Goal: Task Accomplishment & Management: Manage account settings

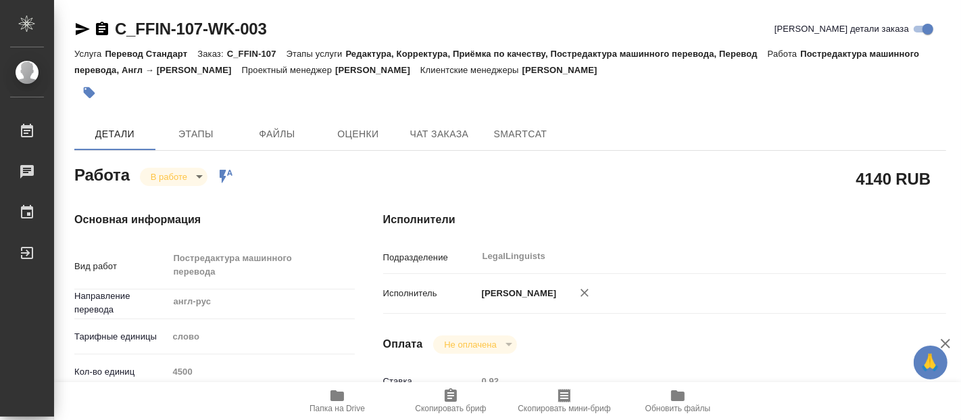
click at [337, 404] on span "Папка на Drive" at bounding box center [337, 408] width 55 height 9
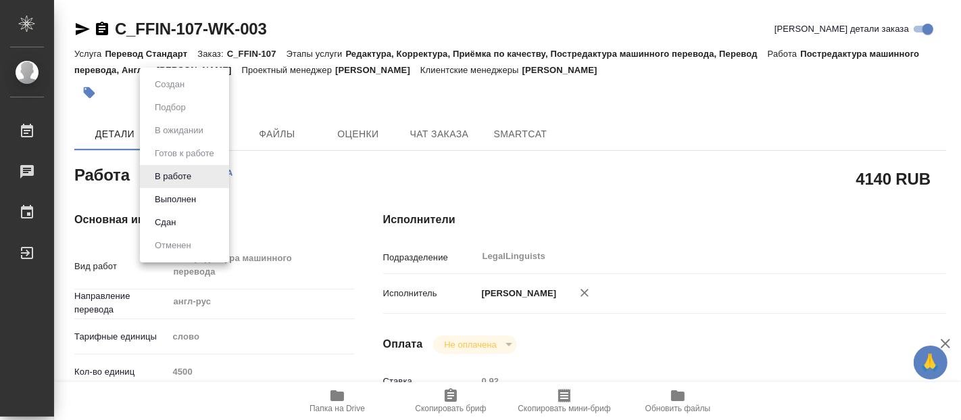
click at [185, 176] on body "🙏 .cls-1 fill:#fff; AWATERA [PERSON_NAME] 0 Чаты График Выйти C_FFIN-107-WK-003…" at bounding box center [480, 210] width 961 height 420
click at [168, 196] on button "Выполнен" at bounding box center [175, 199] width 49 height 15
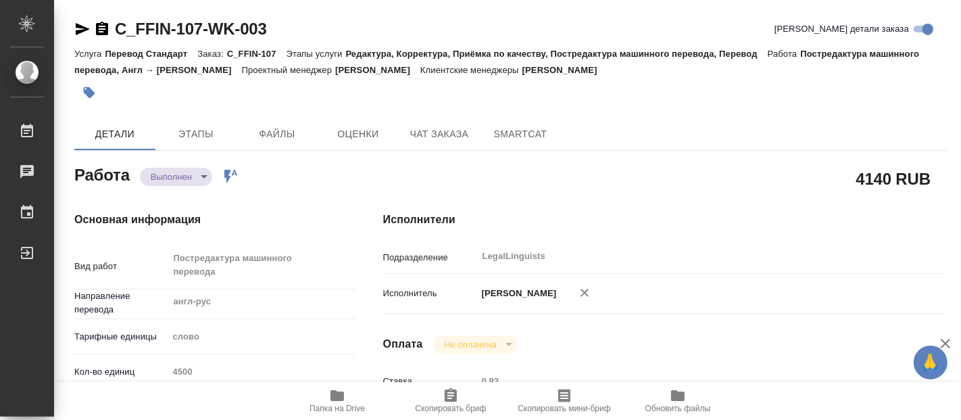
type textarea "x"
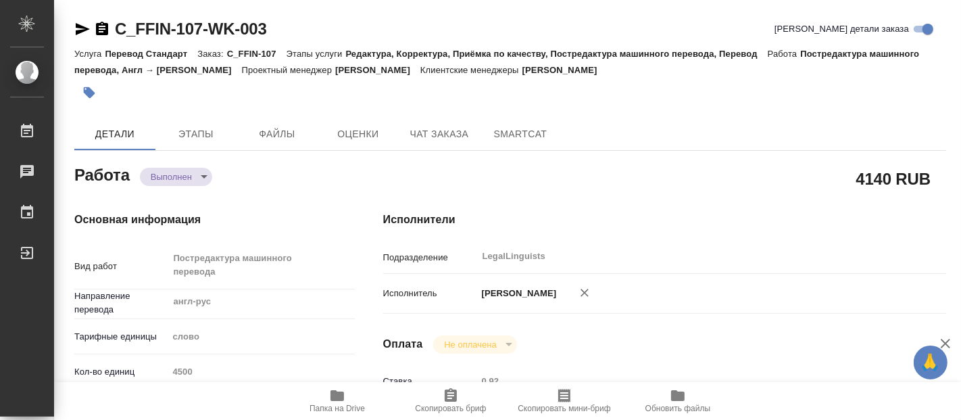
type textarea "x"
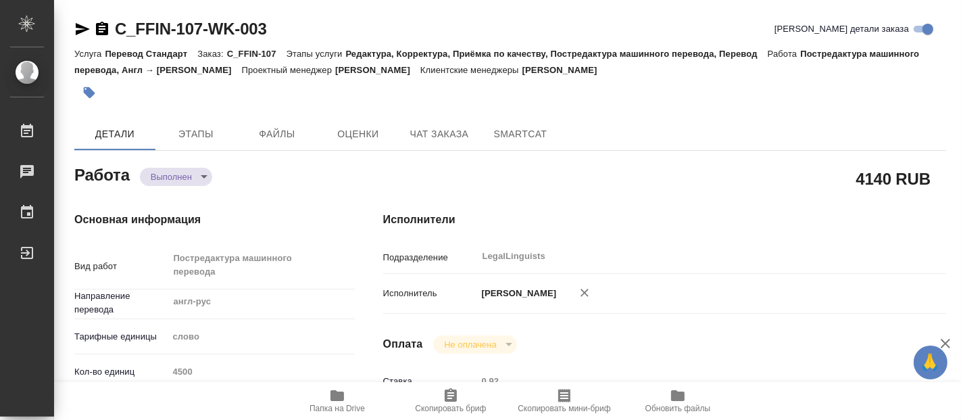
type textarea "x"
